Goal: Information Seeking & Learning: Learn about a topic

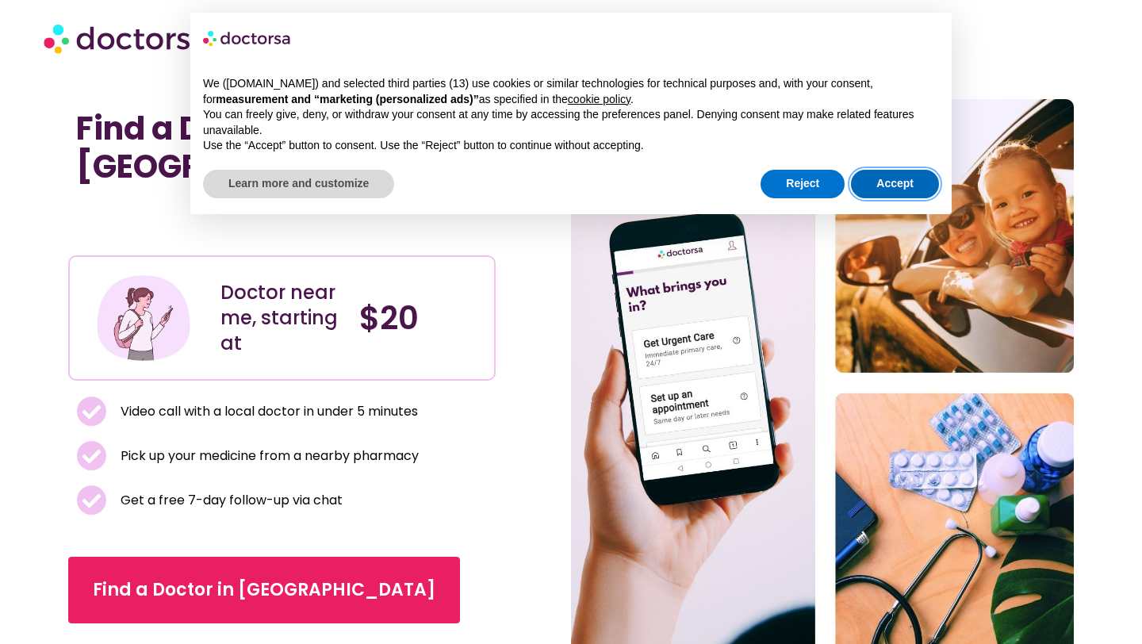
click at [877, 190] on button "Accept" at bounding box center [895, 184] width 88 height 29
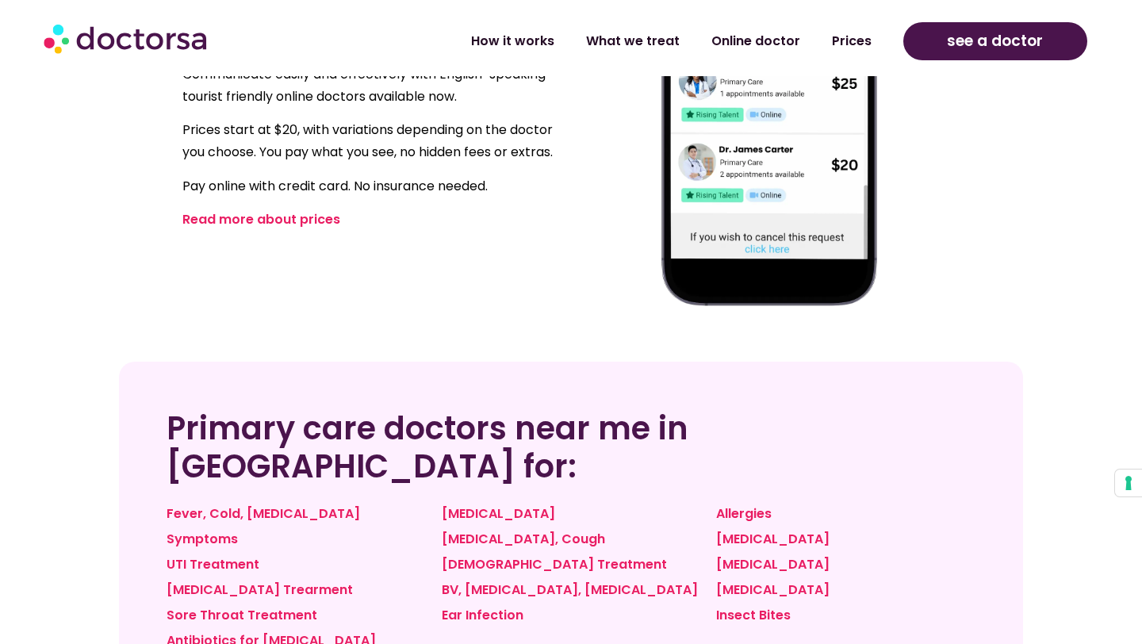
scroll to position [1195, 0]
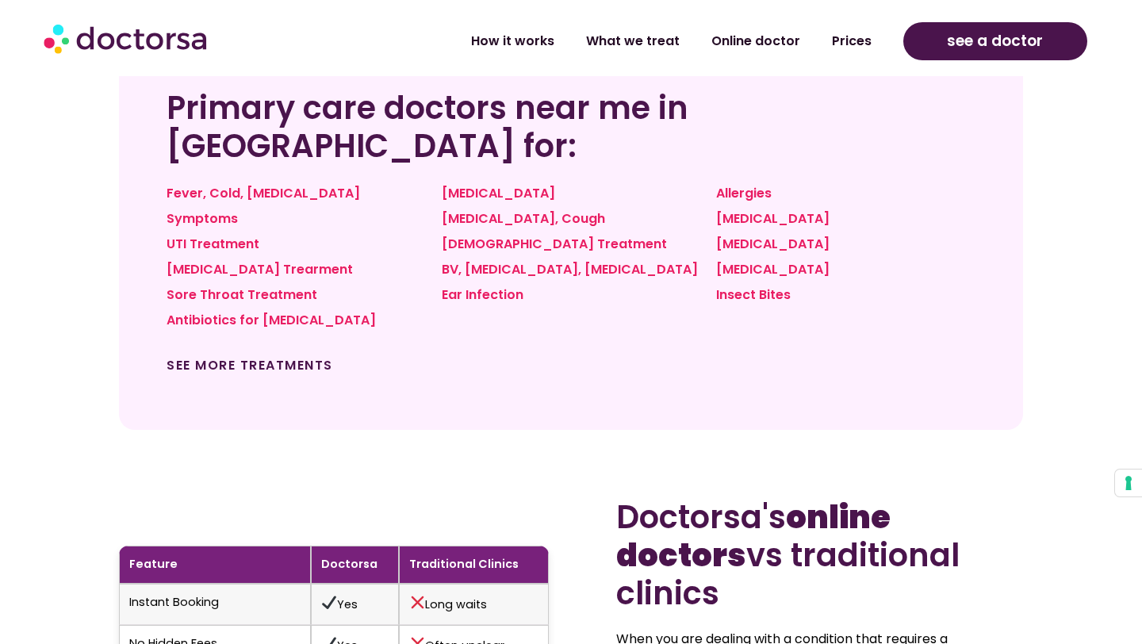
click at [302, 356] on link "See more treatments" at bounding box center [250, 365] width 167 height 18
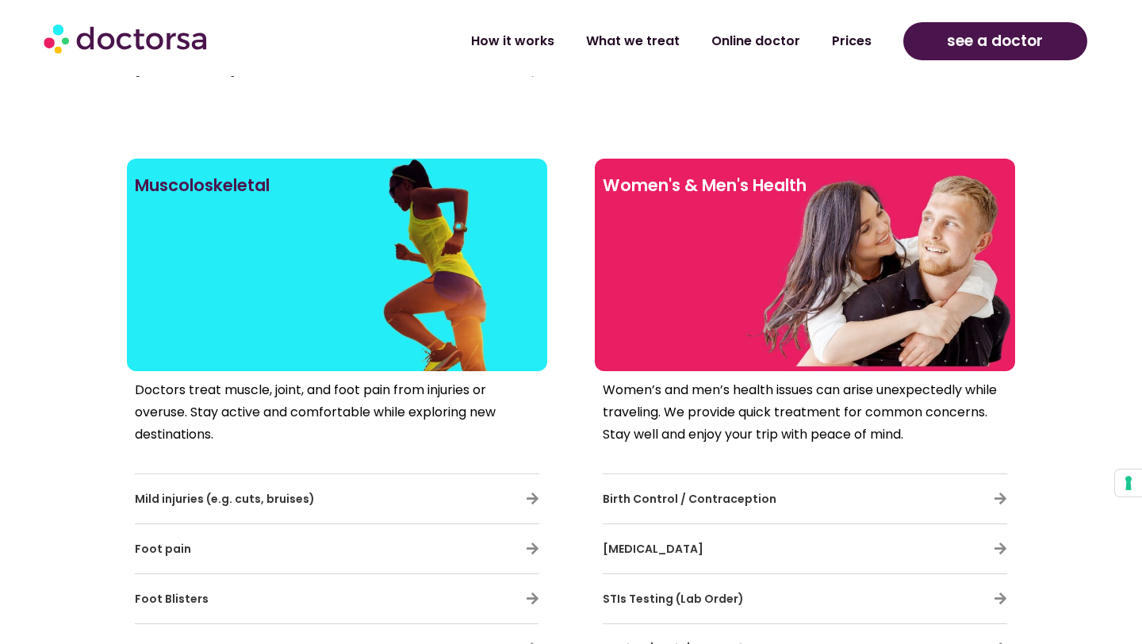
scroll to position [2747, 0]
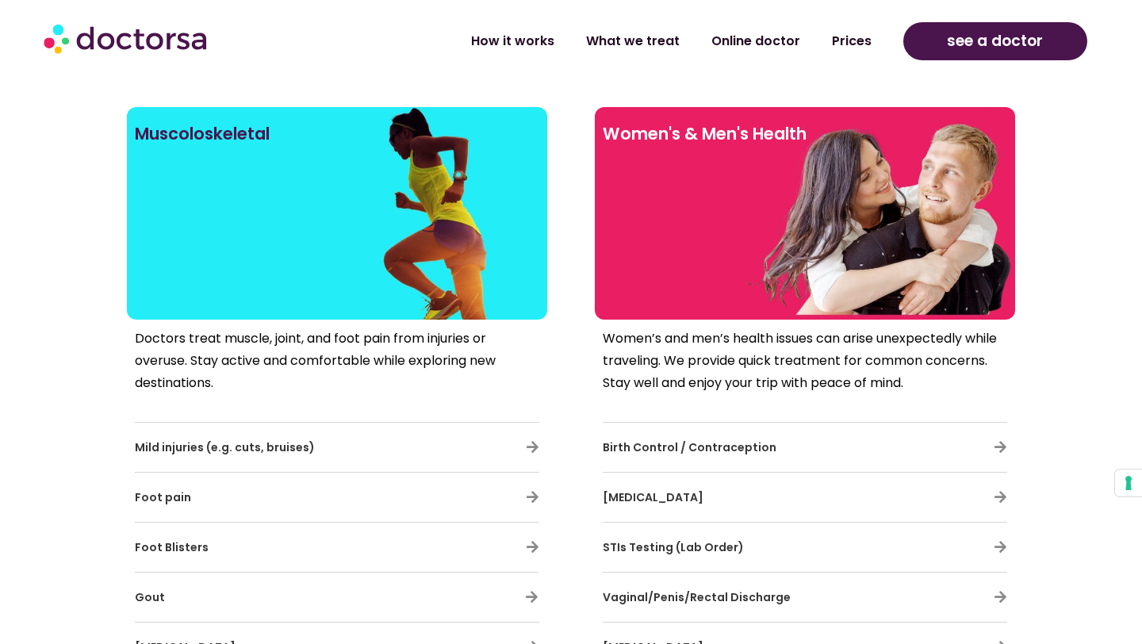
click at [958, 442] on div "Birth Control / Contraception" at bounding box center [805, 447] width 405 height 33
click at [999, 442] on icon at bounding box center [1000, 446] width 13 height 13
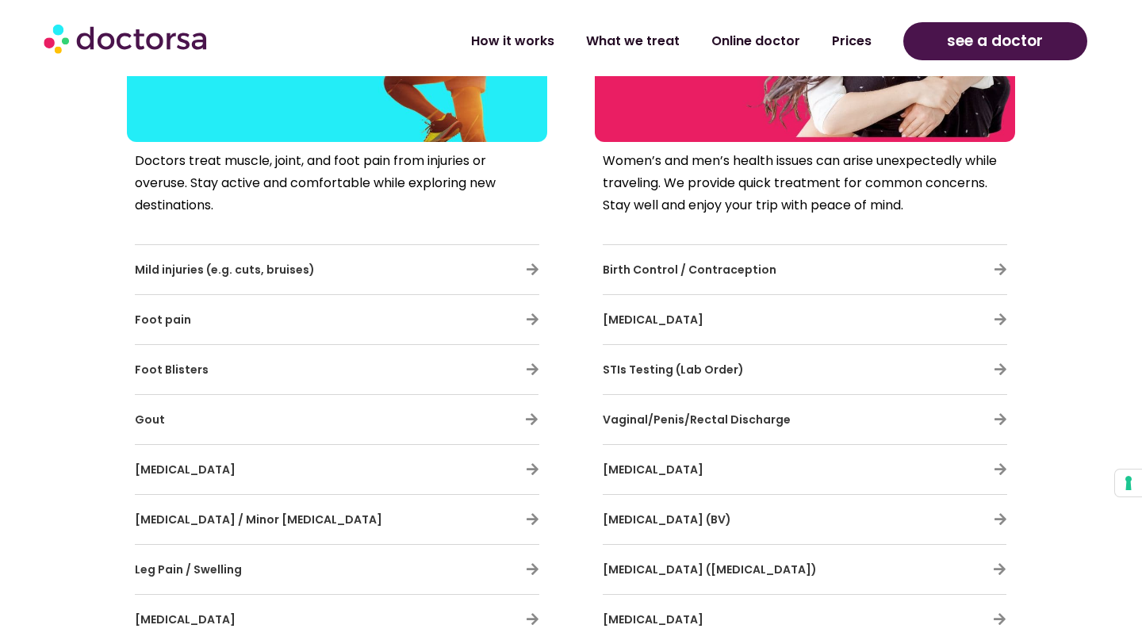
scroll to position [2926, 0]
click at [673, 257] on h3 "Birth Control / Contraception" at bounding box center [759, 268] width 312 height 33
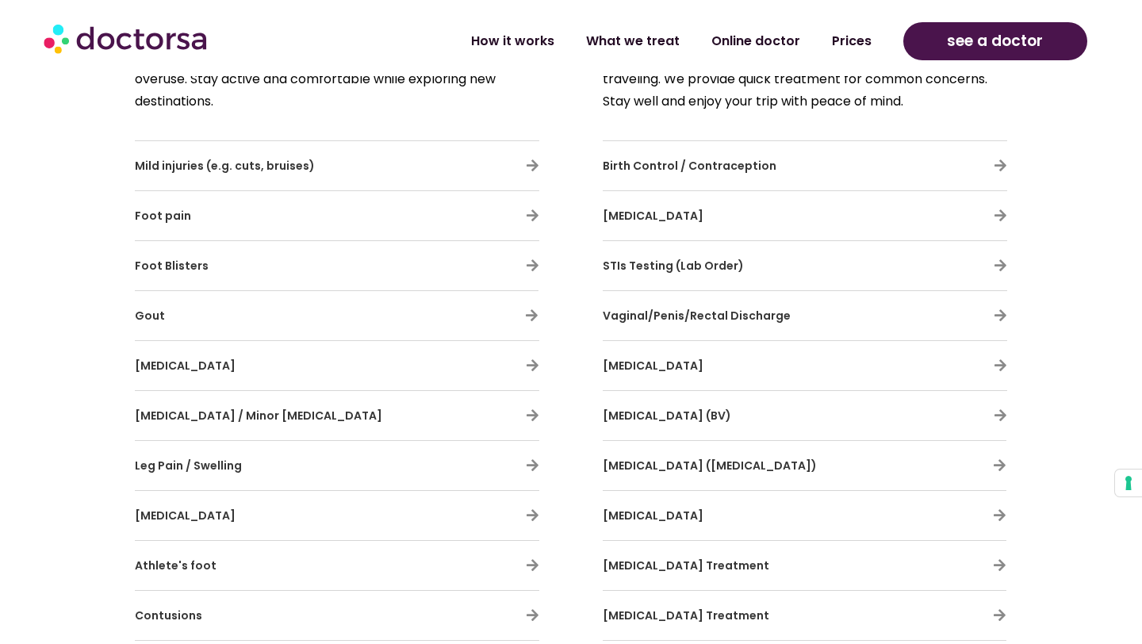
scroll to position [3010, 0]
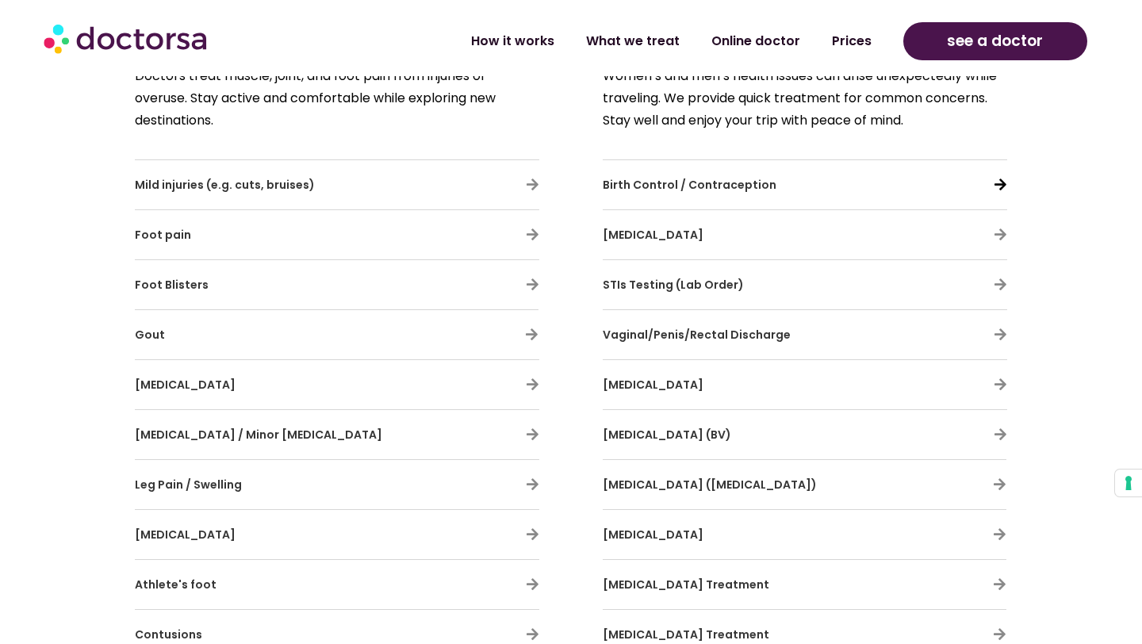
click at [1001, 182] on icon at bounding box center [1000, 184] width 13 height 13
click at [839, 44] on link "Prices" at bounding box center [851, 35] width 71 height 36
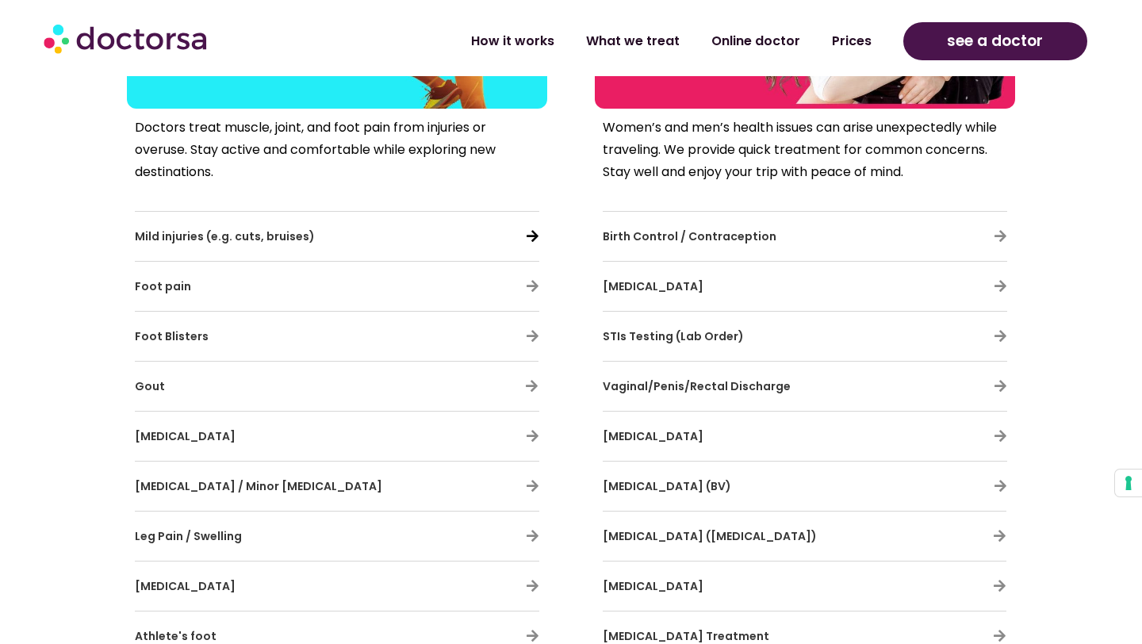
scroll to position [2947, 0]
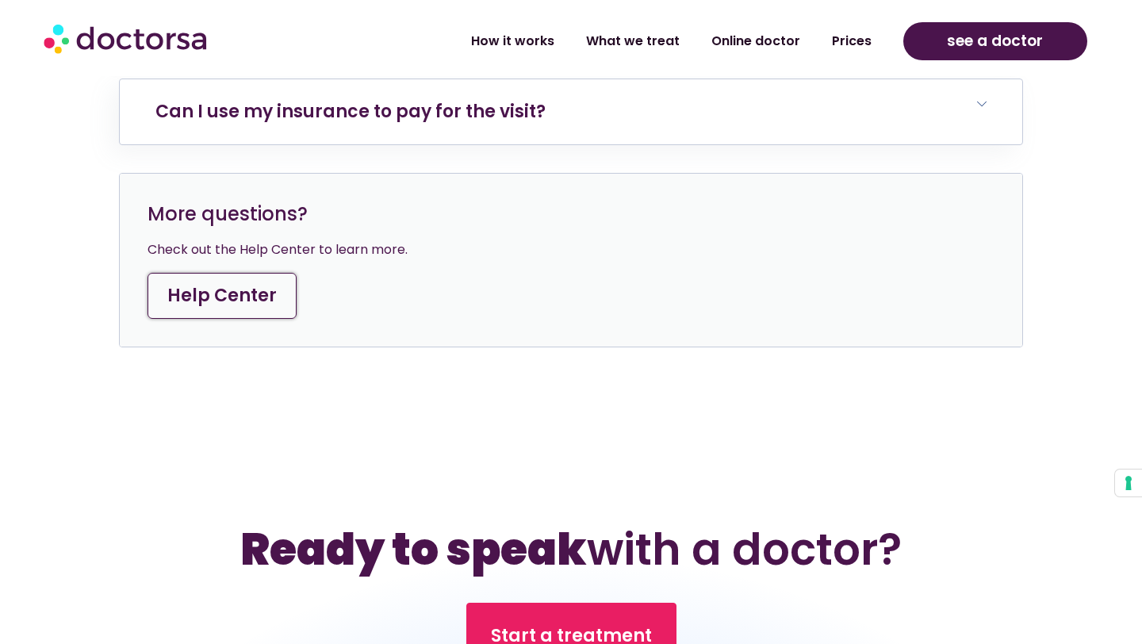
scroll to position [6305, 0]
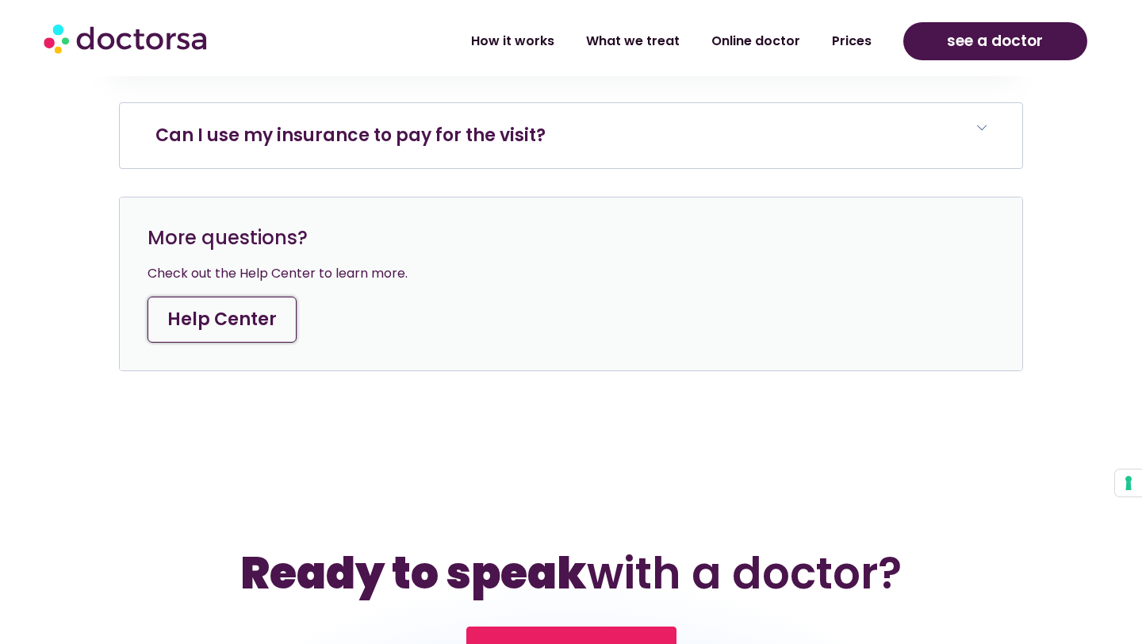
click at [595, 113] on h6 "Can I use my insurance to pay for the visit?" at bounding box center [571, 135] width 903 height 65
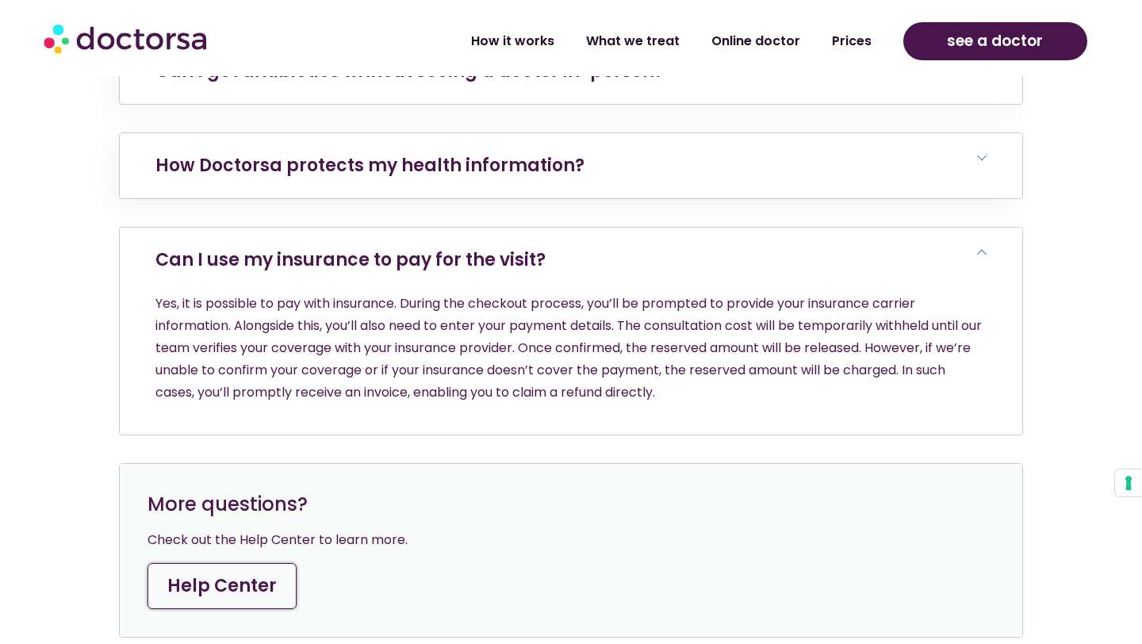
scroll to position [6179, 0]
click at [565, 154] on link "How Doctorsa protects my health information?" at bounding box center [369, 166] width 429 height 25
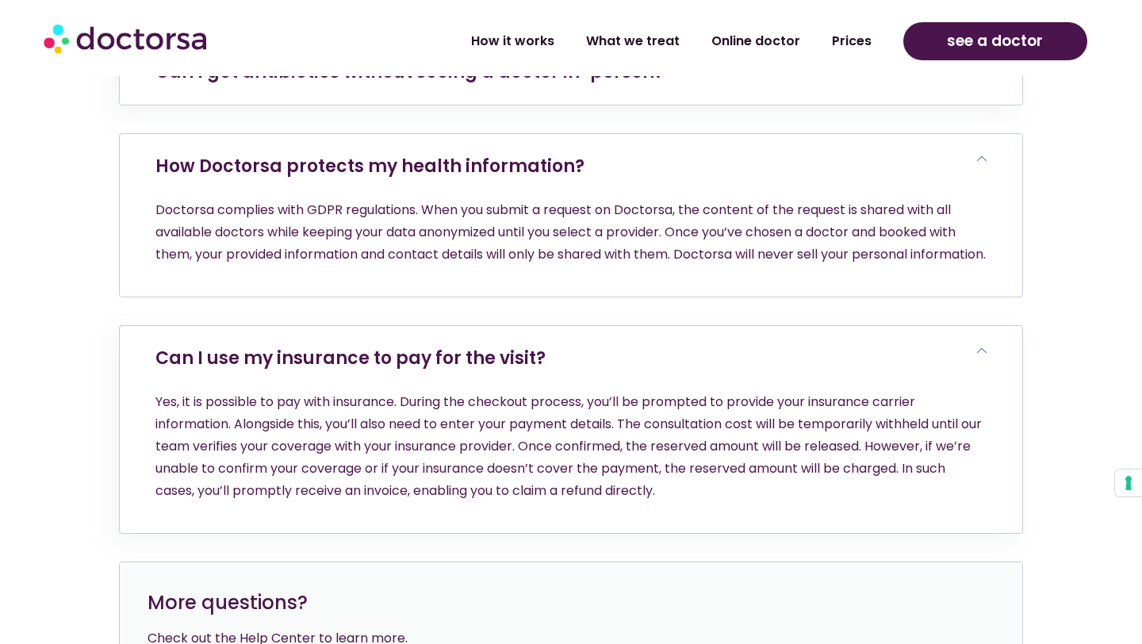
scroll to position [5888, 0]
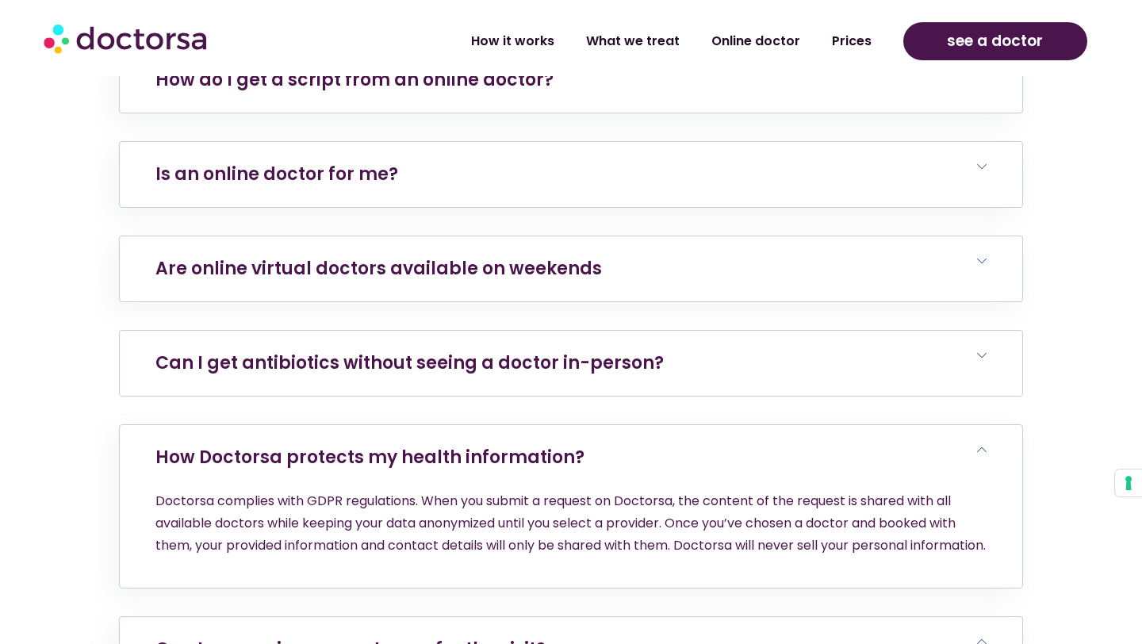
click at [502, 351] on link "Can I get antibiotics without seeing a doctor in-person?" at bounding box center [409, 363] width 509 height 25
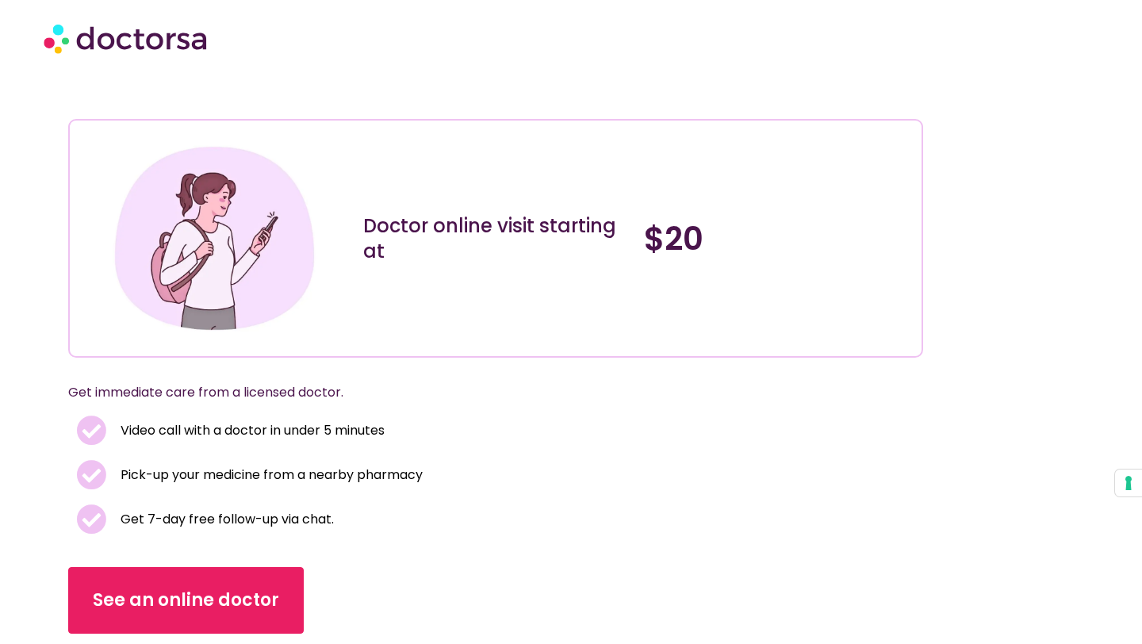
scroll to position [78, 0]
